Goal: Find specific page/section: Find specific page/section

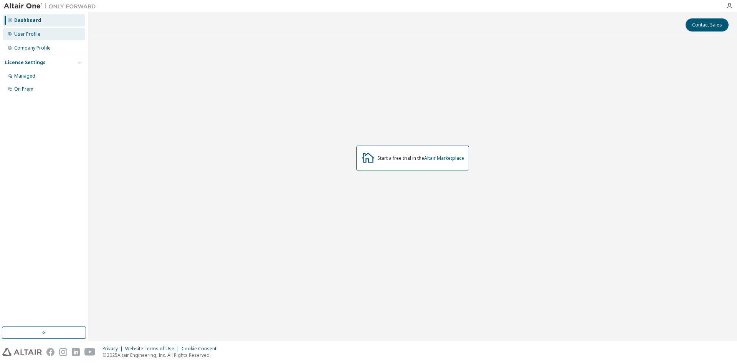
click at [53, 32] on div "User Profile" at bounding box center [44, 34] width 82 height 12
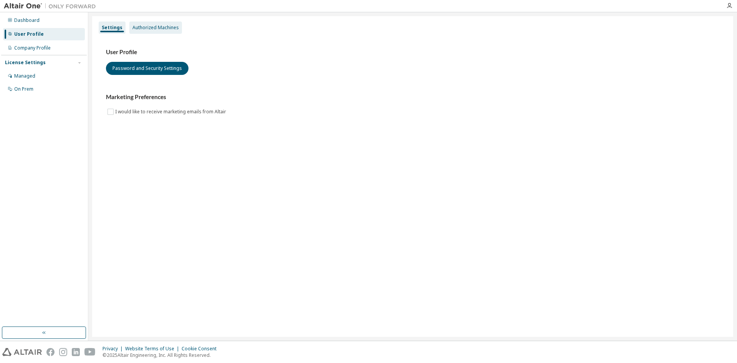
click at [134, 30] on div "Authorized Machines" at bounding box center [155, 28] width 46 height 6
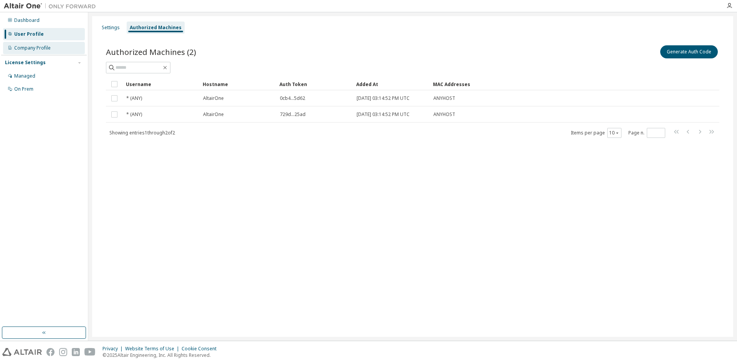
click at [43, 50] on div "Company Profile" at bounding box center [32, 48] width 36 height 6
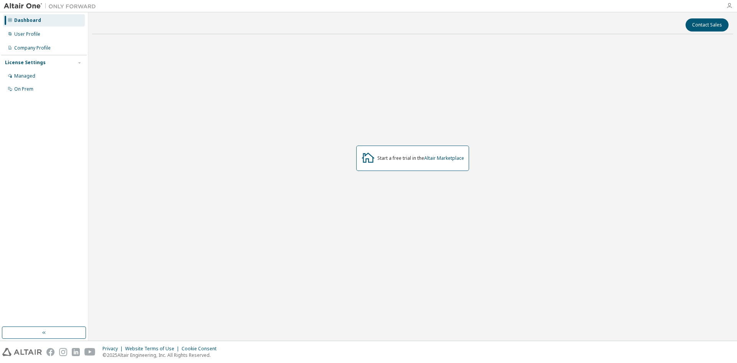
click at [732, 5] on icon "button" at bounding box center [729, 6] width 6 height 6
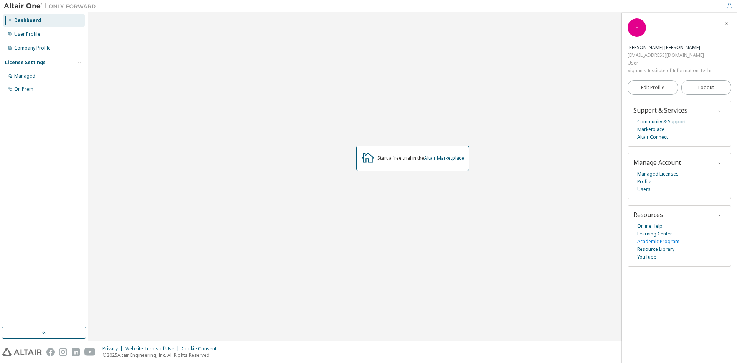
click at [649, 241] on link "Academic Program" at bounding box center [658, 242] width 42 height 8
drag, startPoint x: 700, startPoint y: 2, endPoint x: 257, endPoint y: 7, distance: 443.0
click at [257, 7] on div at bounding box center [411, 6] width 622 height 12
